Goal: Information Seeking & Learning: Learn about a topic

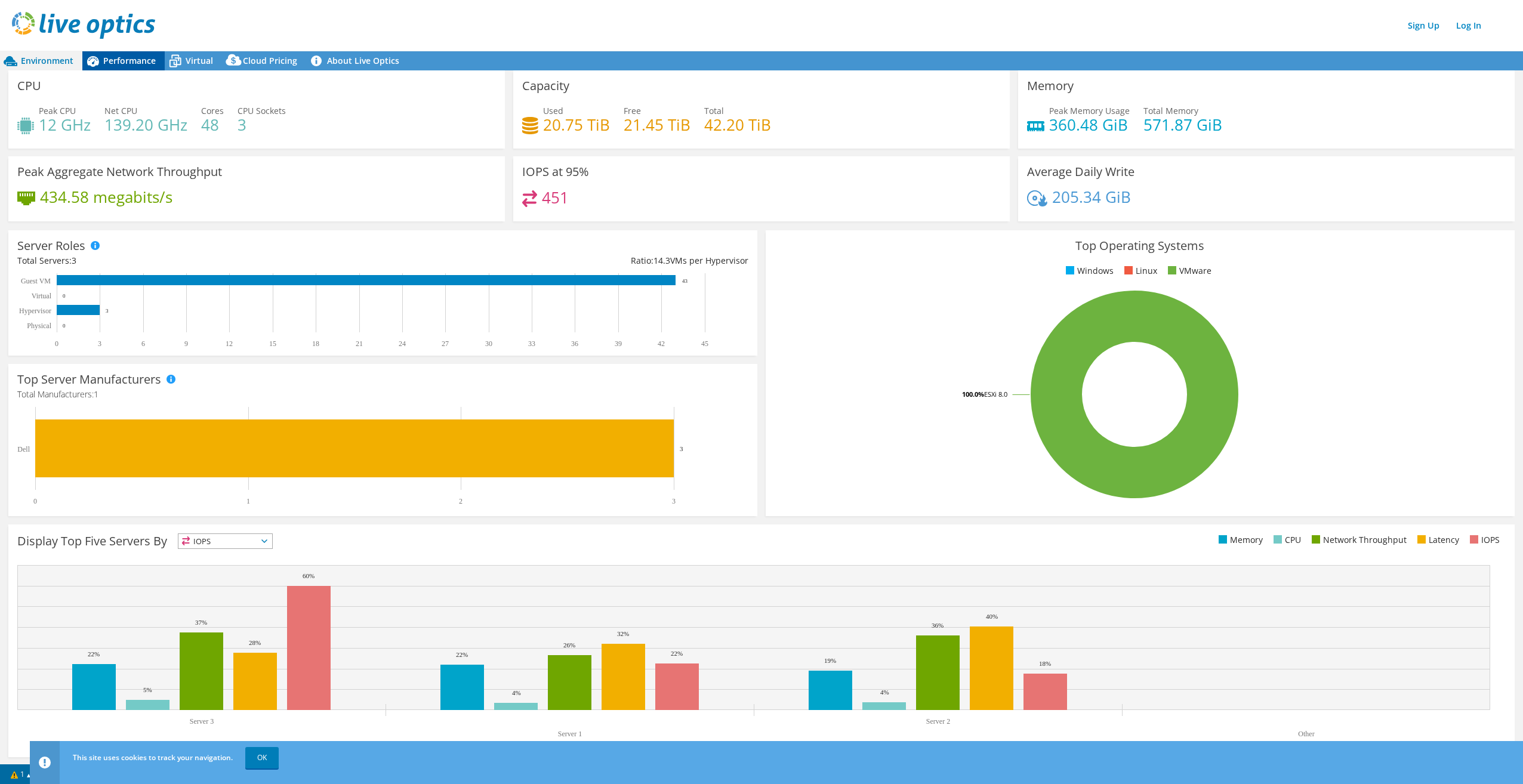
click at [142, 62] on span "Performance" at bounding box center [129, 60] width 52 height 12
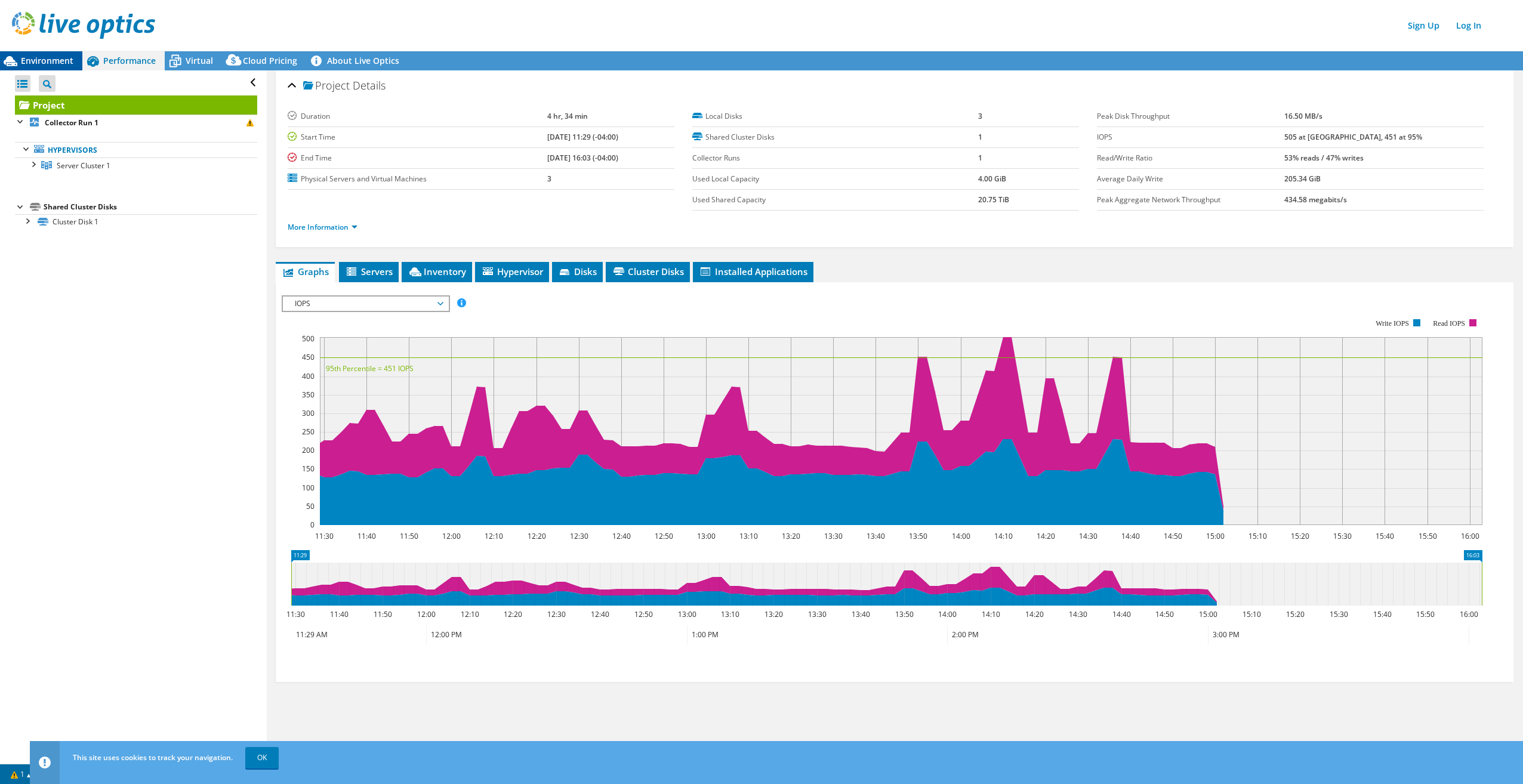
click at [44, 60] on span "Environment" at bounding box center [47, 60] width 52 height 12
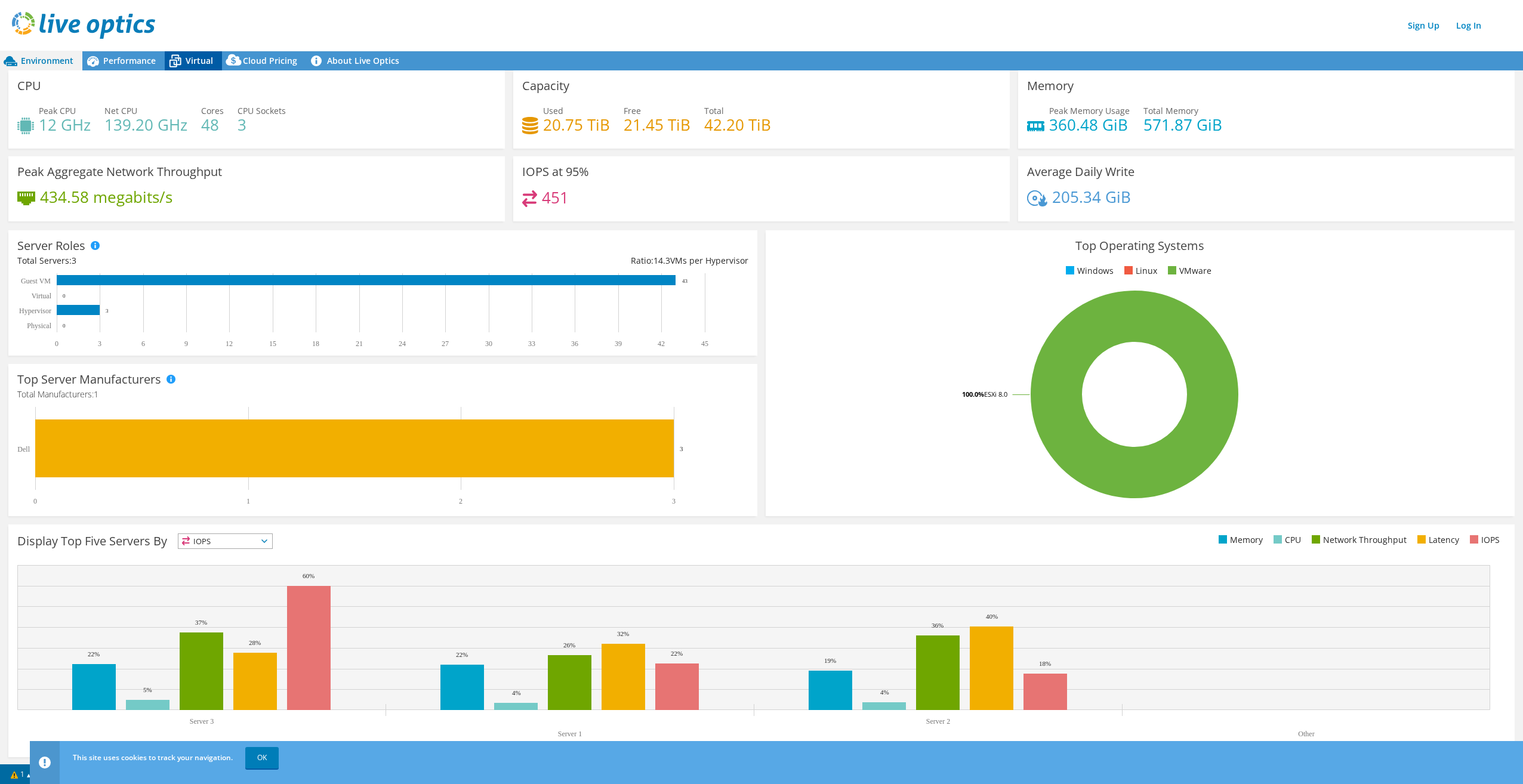
click at [180, 60] on icon at bounding box center [176, 62] width 12 height 9
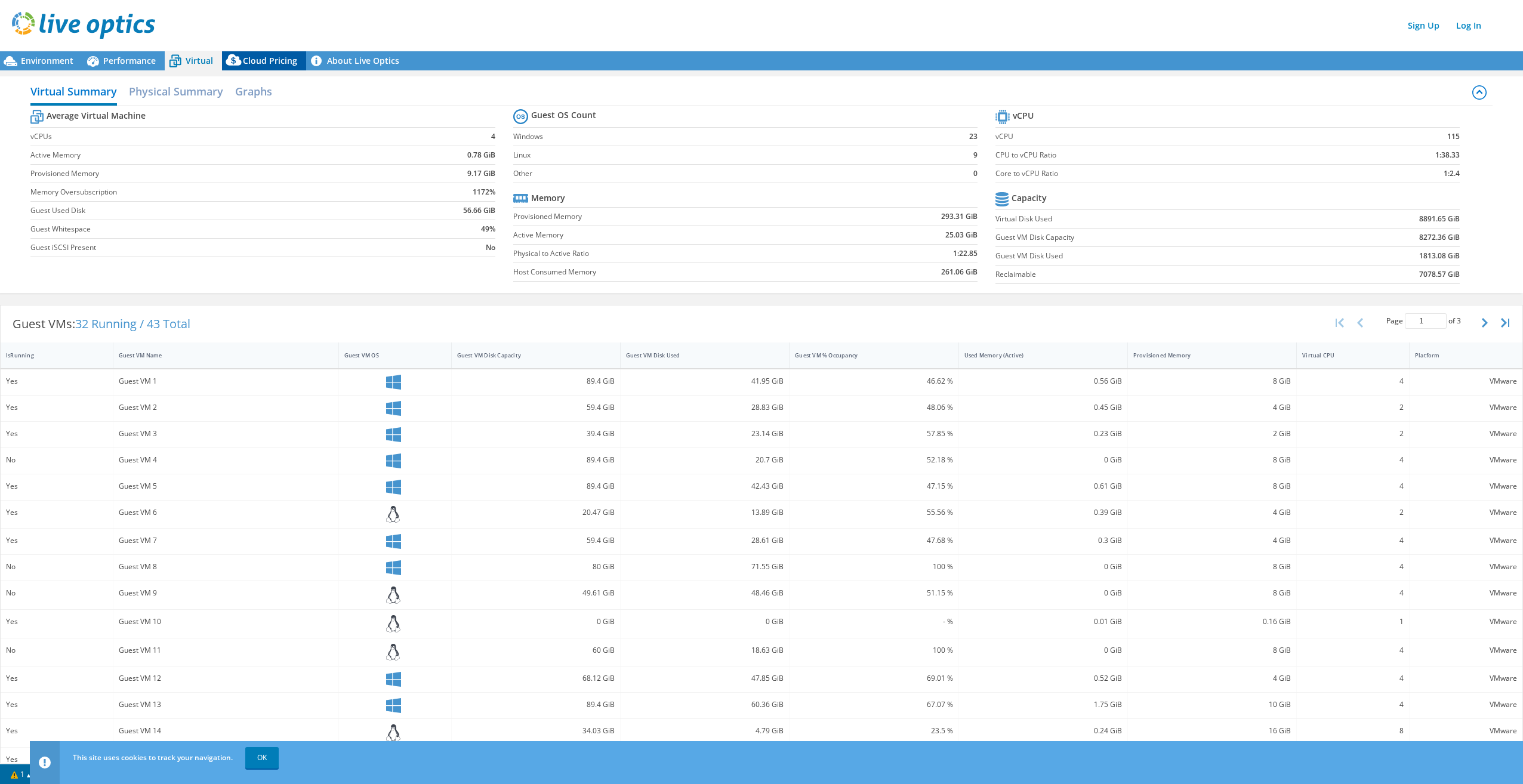
click at [269, 56] on span "Cloud Pricing" at bounding box center [270, 60] width 54 height 12
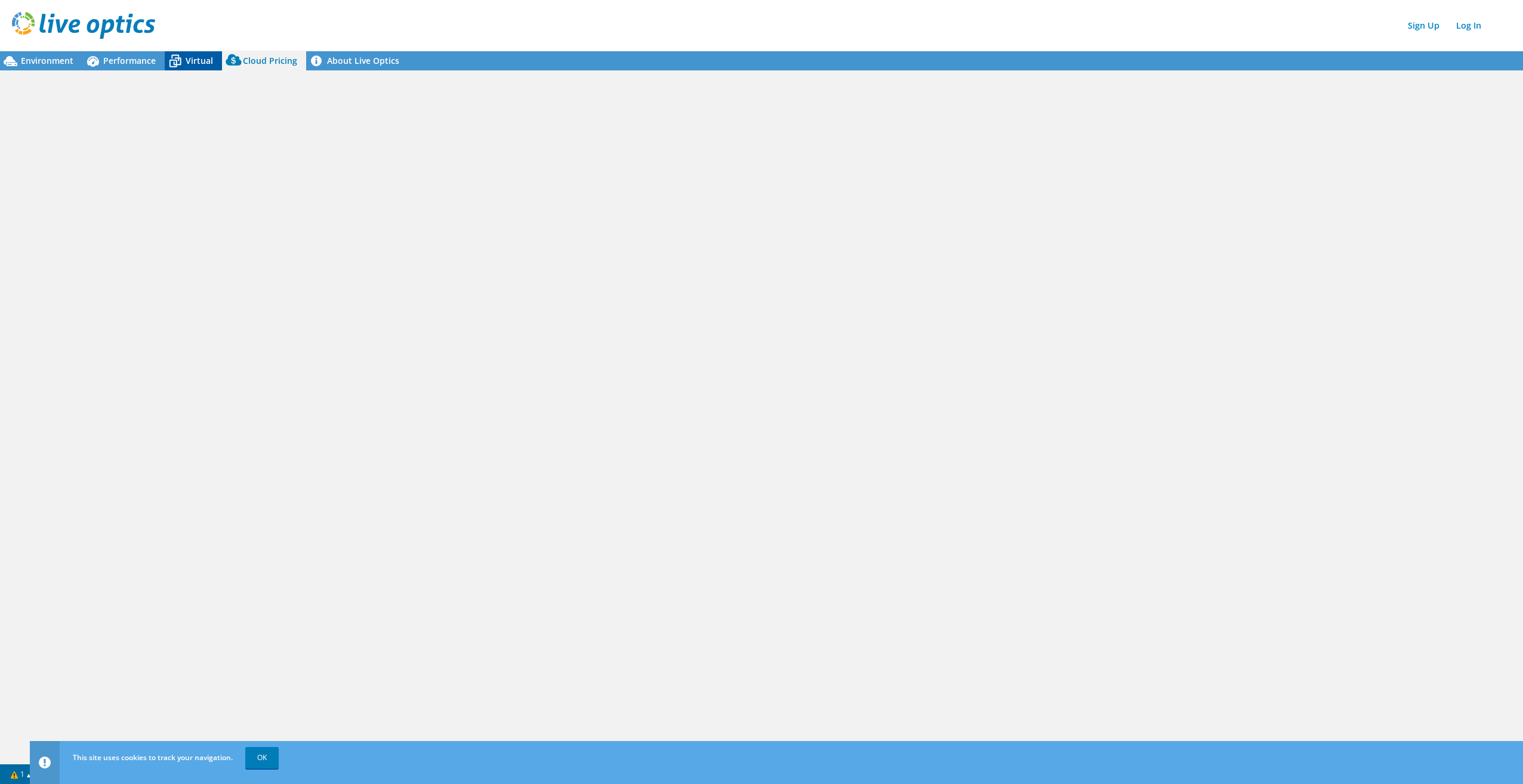
click at [188, 56] on span "Virtual" at bounding box center [199, 60] width 27 height 12
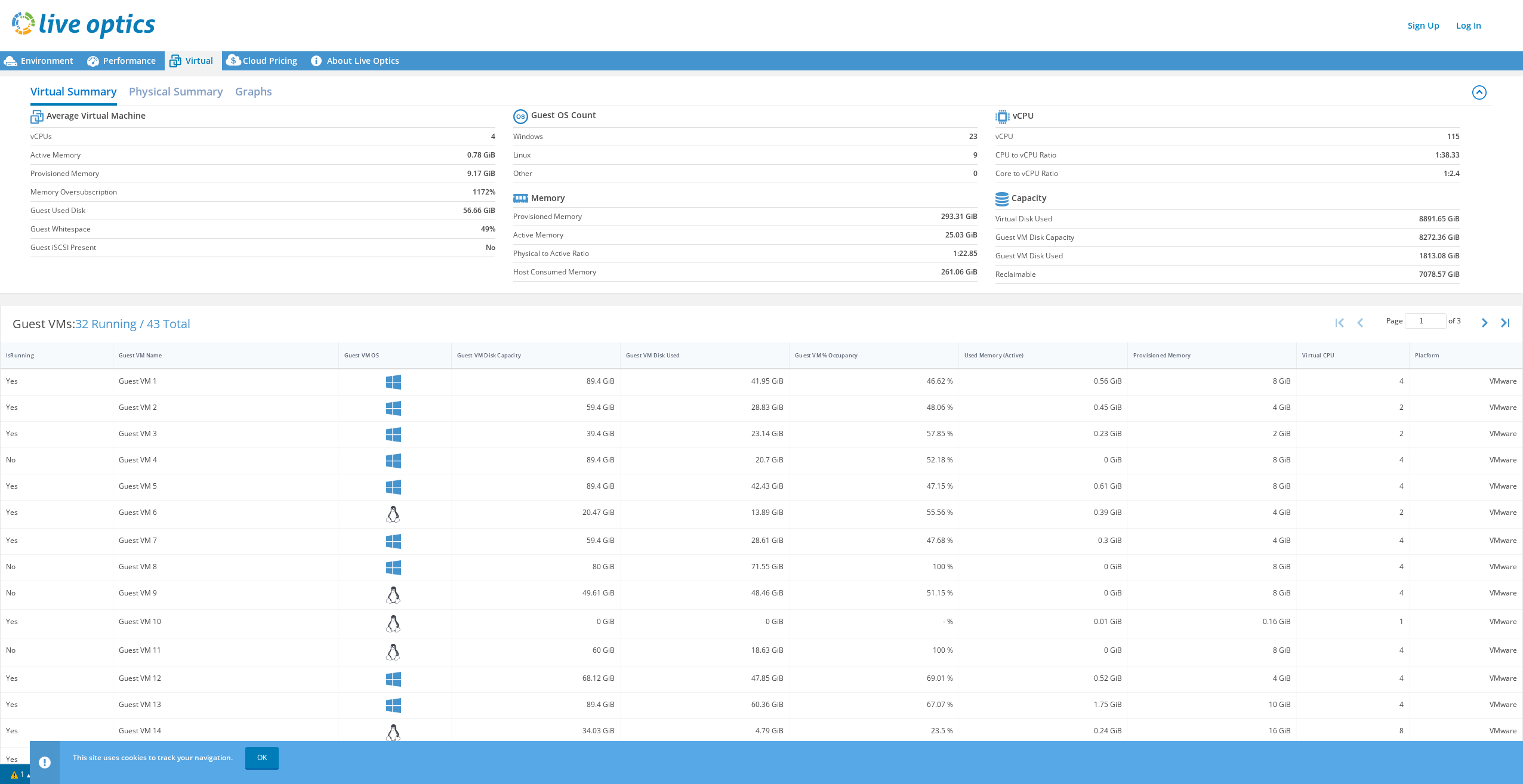
click at [744, 28] on div "Sign Up Log In" at bounding box center [773, 26] width 1523 height 27
drag, startPoint x: 946, startPoint y: 150, endPoint x: 940, endPoint y: 385, distance: 235.1
click at [938, 258] on section "Guest OS Count Windows 23 Linux 9 Other 0 Memory Provisioned Memory 293.31 GiB …" at bounding box center [754, 197] width 482 height 181
click at [539, 318] on div "Guest VMs: 32 Running / 43 Total Page 1 of 3 5 rows 10 rows 20 rows 25 rows 50 …" at bounding box center [761, 324] width 1522 height 37
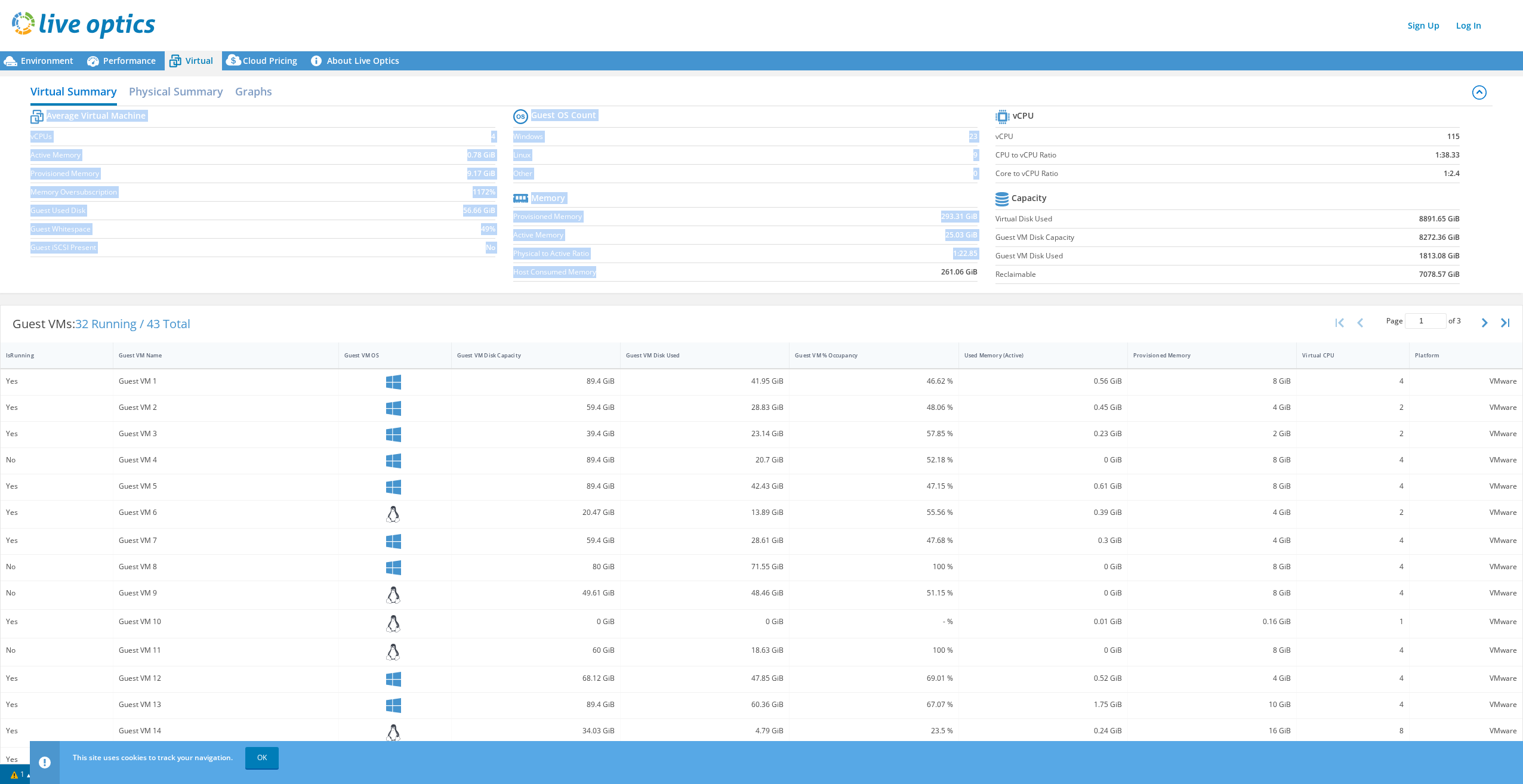
drag, startPoint x: 505, startPoint y: 138, endPoint x: 735, endPoint y: 274, distance: 267.2
click at [735, 274] on div "Average Virtual Machine vCPUs 4 Active Memory 0.78 GiB Provisioned Memory 9.17 …" at bounding box center [761, 198] width 1462 height 184
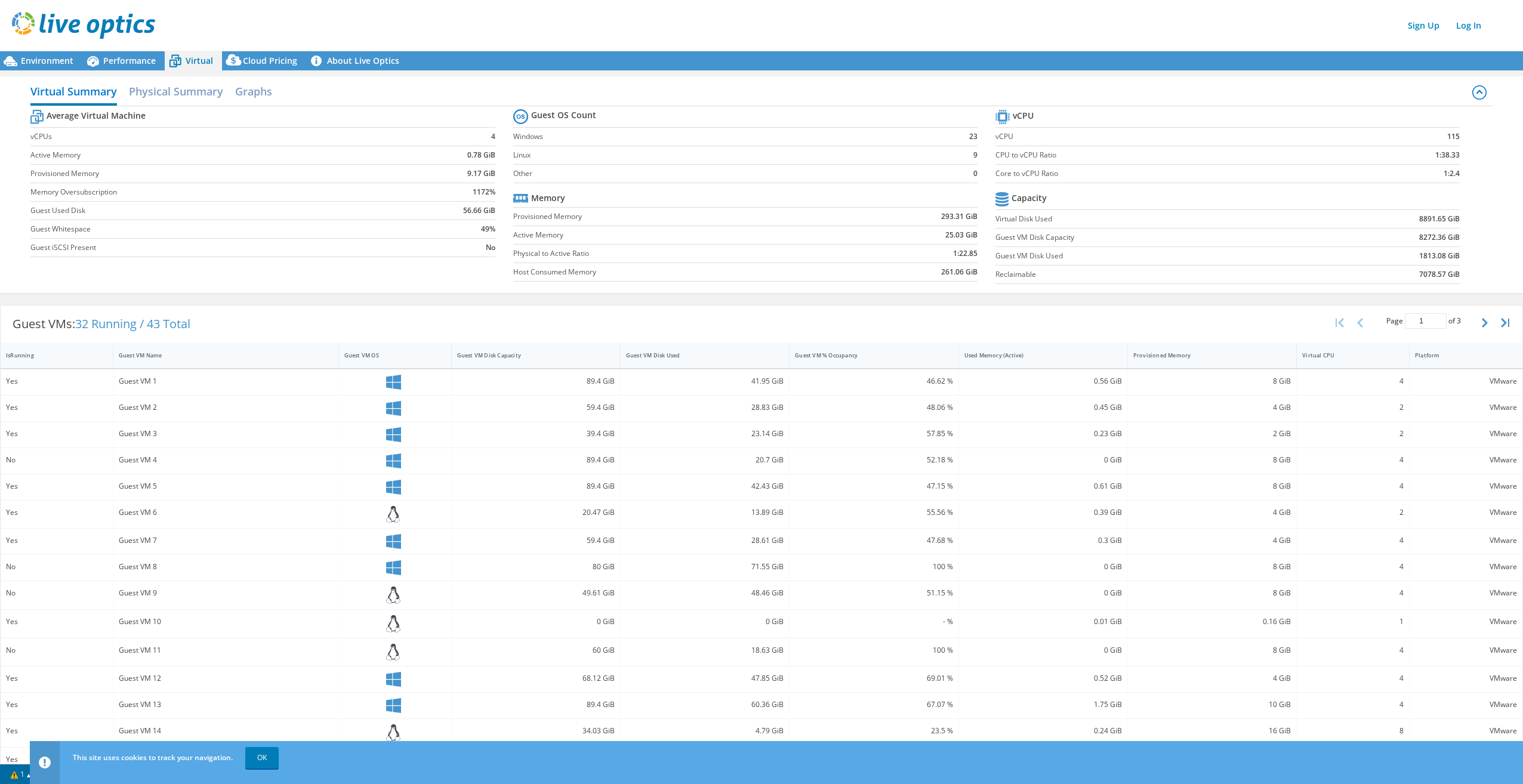
drag, startPoint x: 735, startPoint y: 274, endPoint x: 711, endPoint y: 295, distance: 31.9
click at [711, 295] on div "Virtual Summary Physical Summary Graphs Average Virtual Machine vCPUs 4 Active …" at bounding box center [761, 184] width 1523 height 229
drag, startPoint x: 976, startPoint y: 275, endPoint x: 505, endPoint y: 105, distance: 500.7
click at [505, 105] on div "Virtual Summary Physical Summary Graphs Average Virtual Machine vCPUs 4 Active …" at bounding box center [761, 184] width 1523 height 216
drag, startPoint x: 505, startPoint y: 105, endPoint x: 484, endPoint y: 70, distance: 40.8
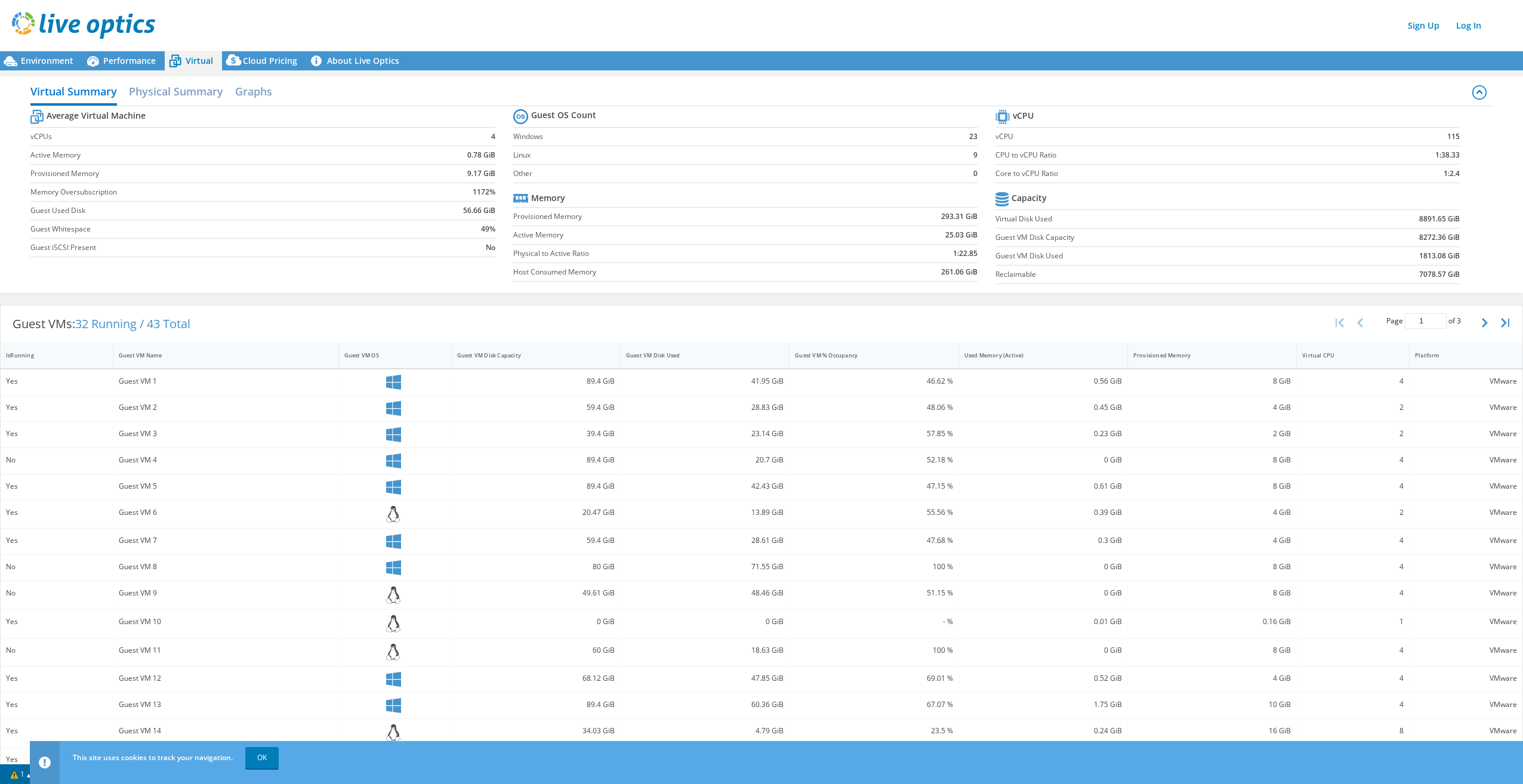
click at [484, 70] on div "Environment Performance Virtual Cloud Pricing" at bounding box center [761, 61] width 1523 height 19
click at [347, 298] on div "Virtual Summary Physical Summary Graphs Average Virtual Machine vCPUs 4 Active …" at bounding box center [761, 184] width 1523 height 229
click at [199, 328] on div "Guest VMs: 32 Running / 43 Total" at bounding box center [101, 324] width 201 height 37
click at [998, 315] on div "Guest VMs: 32 Running / 43 Total Page 1 of 3 5 rows 10 rows 20 rows 25 rows 50 …" at bounding box center [761, 324] width 1522 height 37
click at [330, 20] on div "Sign Up Log In" at bounding box center [773, 26] width 1523 height 27
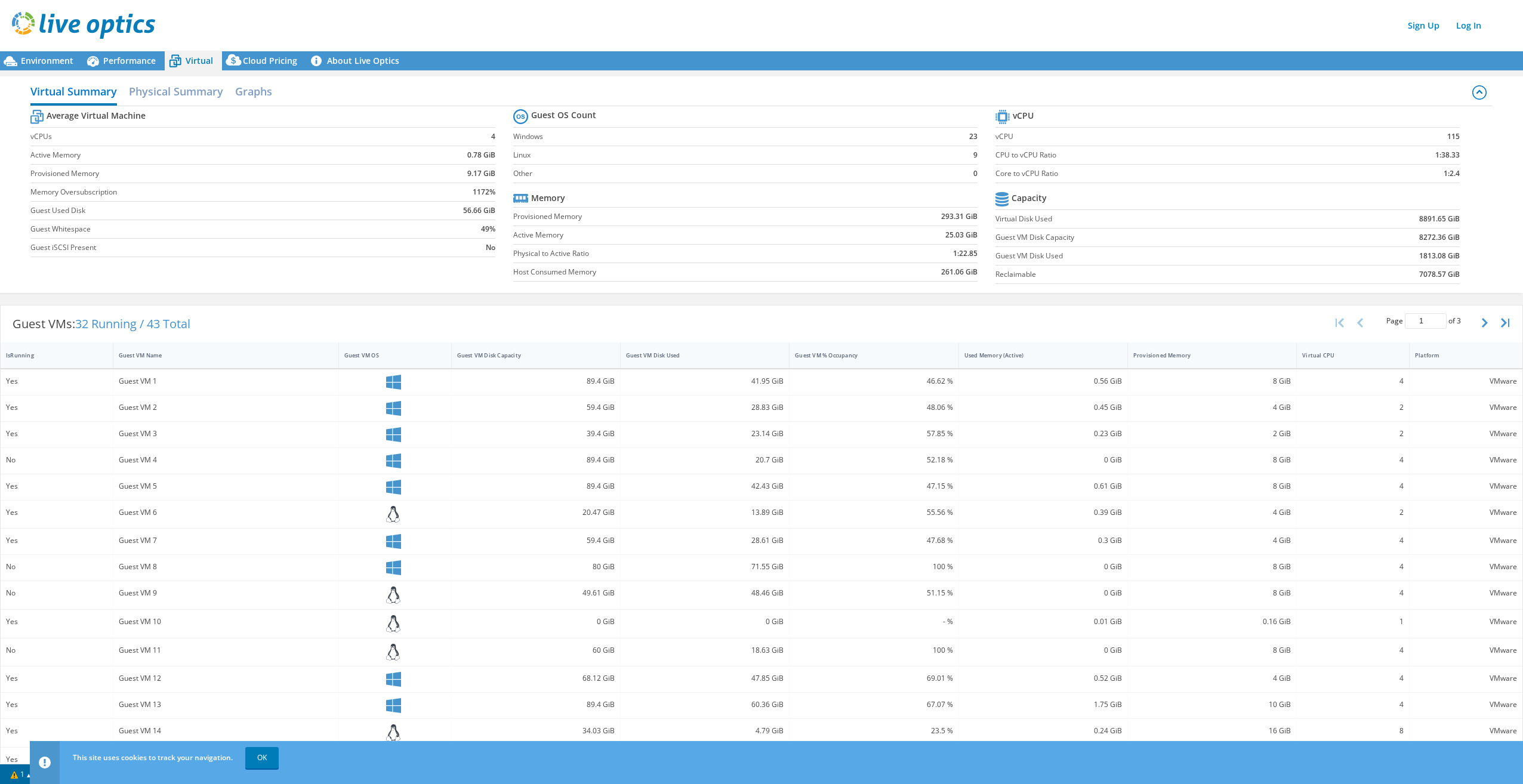
click at [1286, 765] on div "This site uses cookies to track your navigation. OK" at bounding box center [798, 757] width 1457 height 33
click at [707, 60] on div "Environment Performance Virtual Cloud Pricing" at bounding box center [761, 61] width 1523 height 19
